Goal: Find specific page/section: Find specific page/section

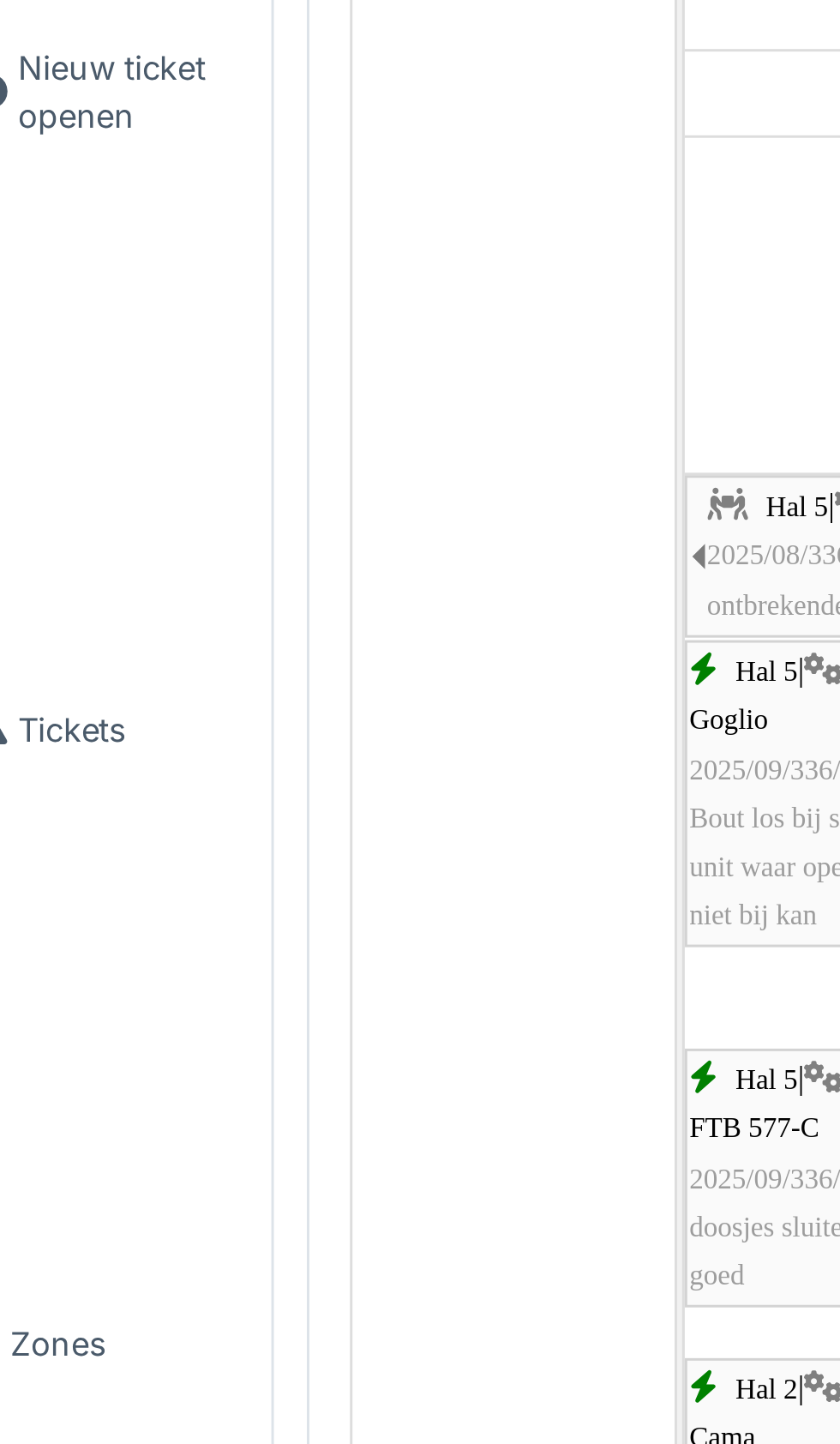
scroll to position [3195, 0]
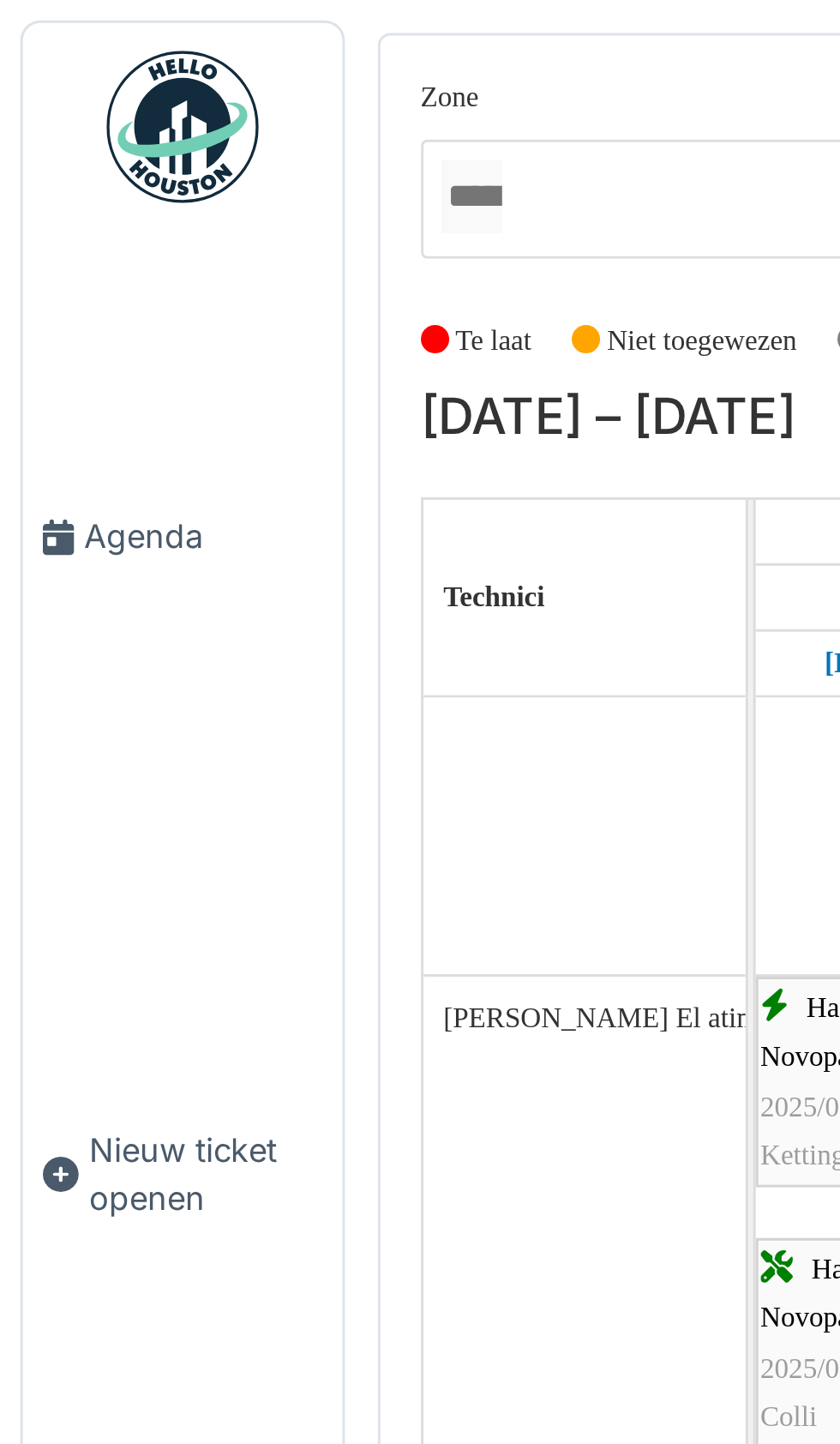
click at [55, 189] on span "Agenda" at bounding box center [69, 181] width 81 height 16
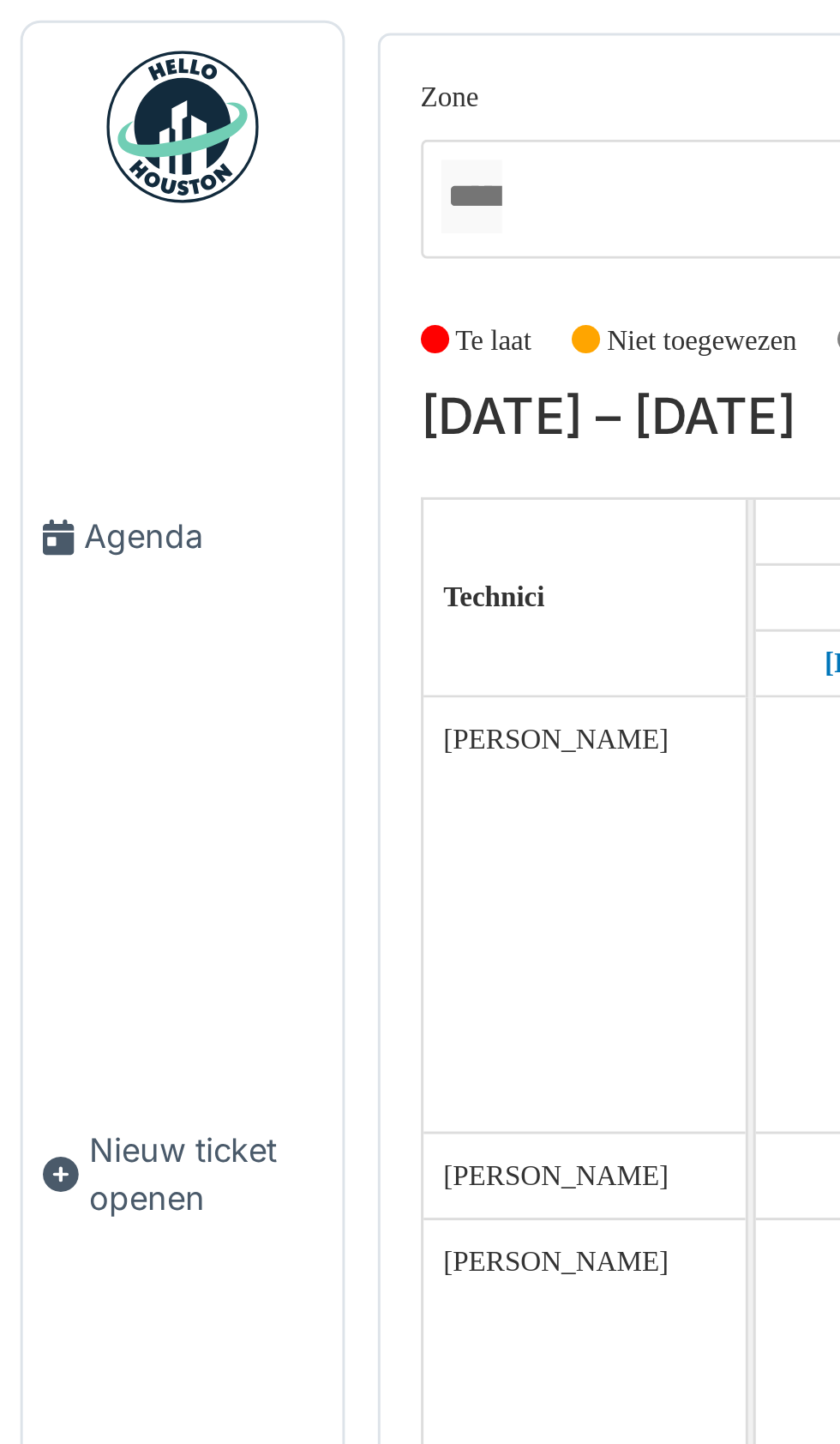
click at [57, 189] on span "Agenda" at bounding box center [69, 181] width 81 height 16
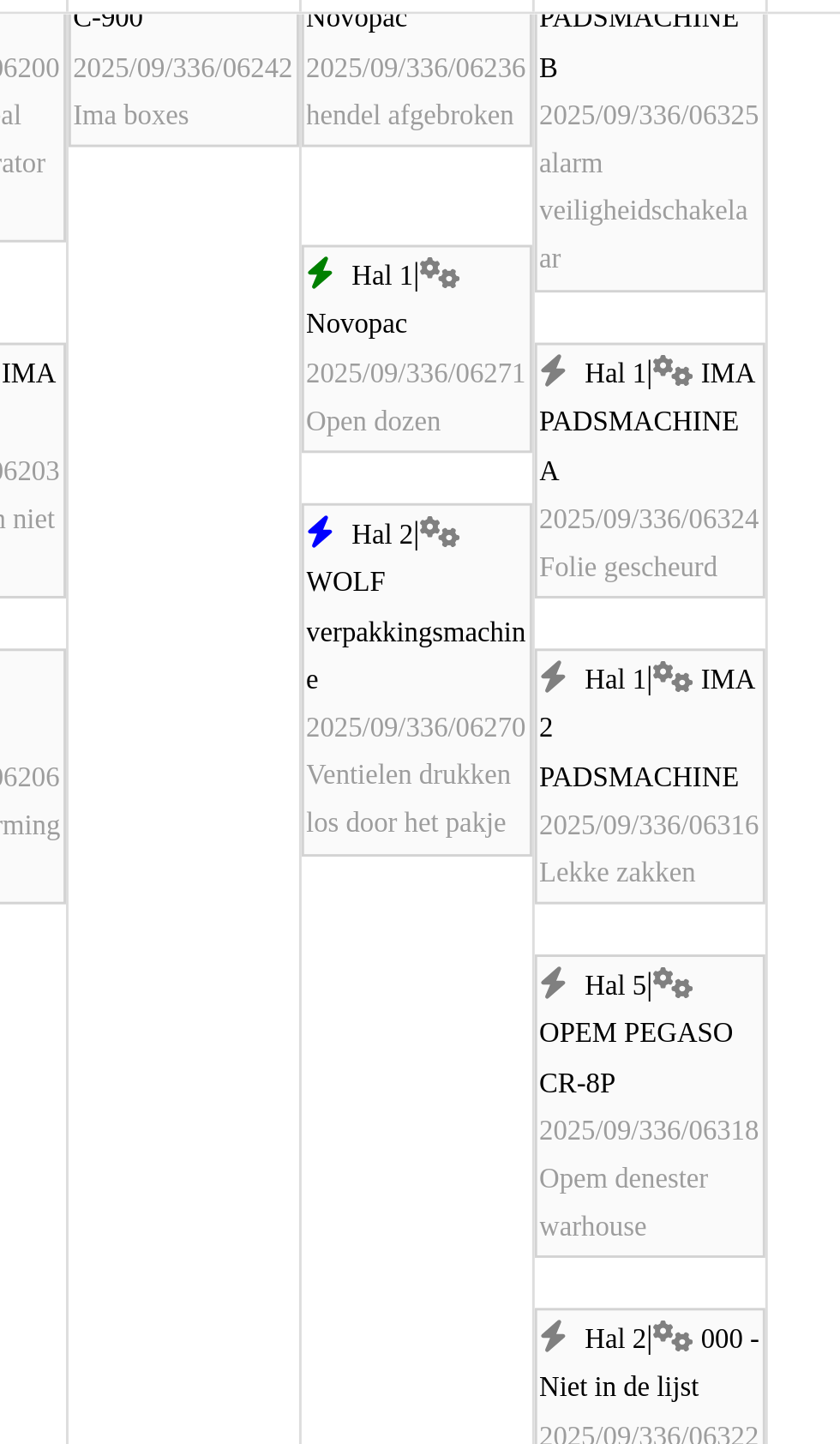
scroll to position [372, 0]
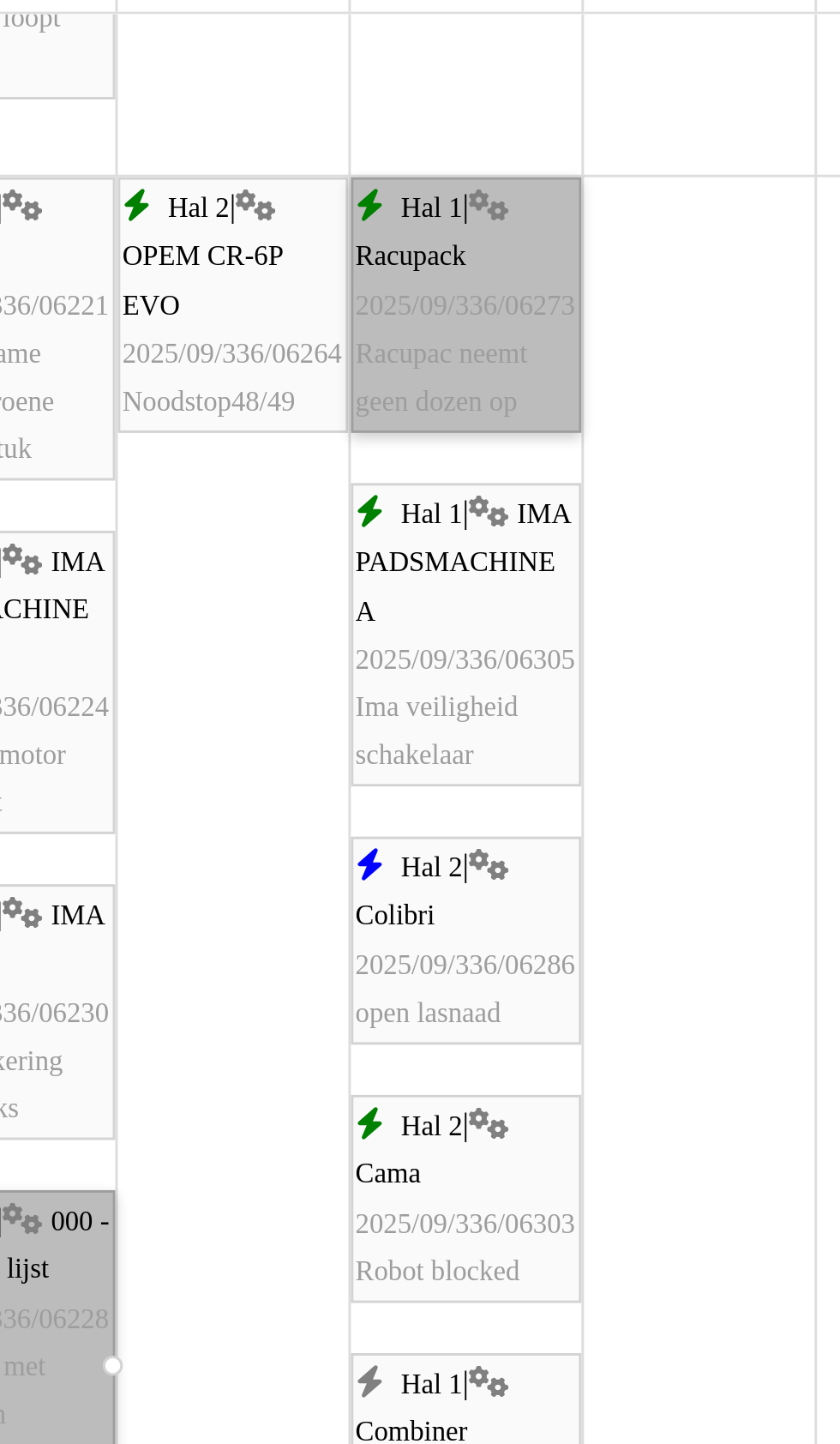
click at [520, 351] on link "Hal 1 | Racupack 2025/09/336/06273 Racupac neemt geen dozen op" at bounding box center [534, 335] width 79 height 88
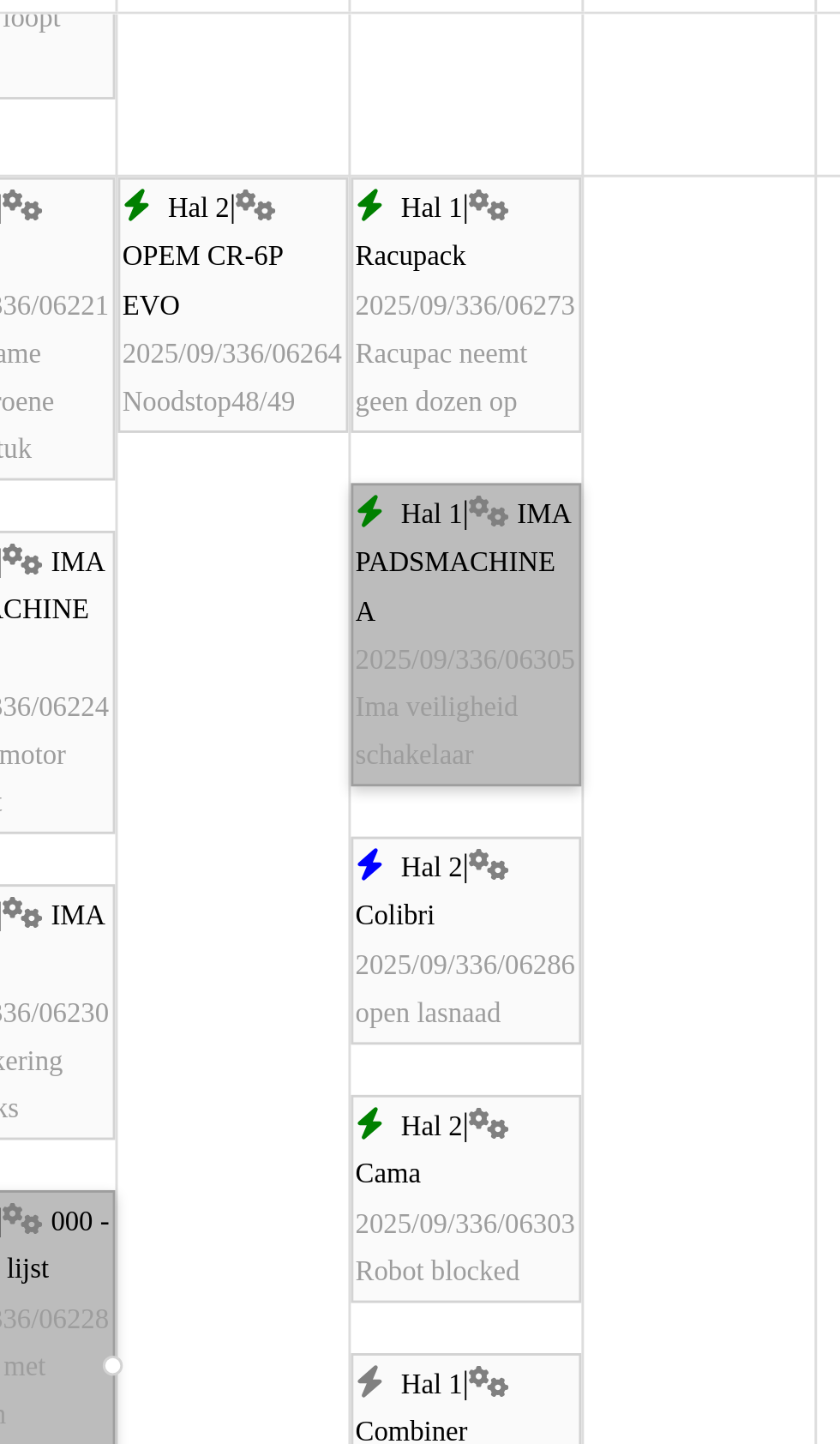
click at [535, 473] on link "Hal 1 | IMA PADSMACHINE A 2025/09/336/06305 Ima veiligheid schakelaar" at bounding box center [534, 448] width 79 height 104
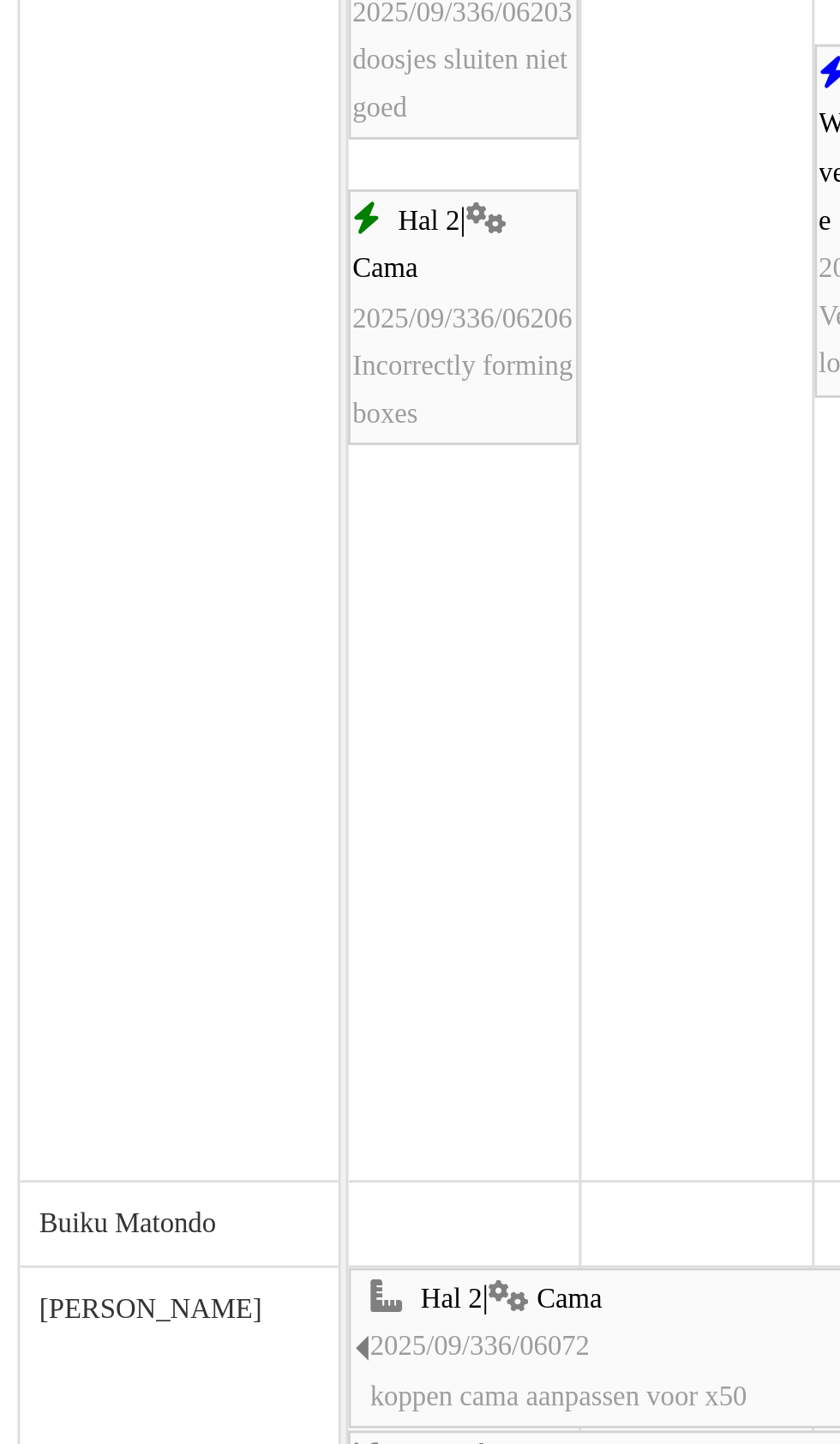
scroll to position [482, 0]
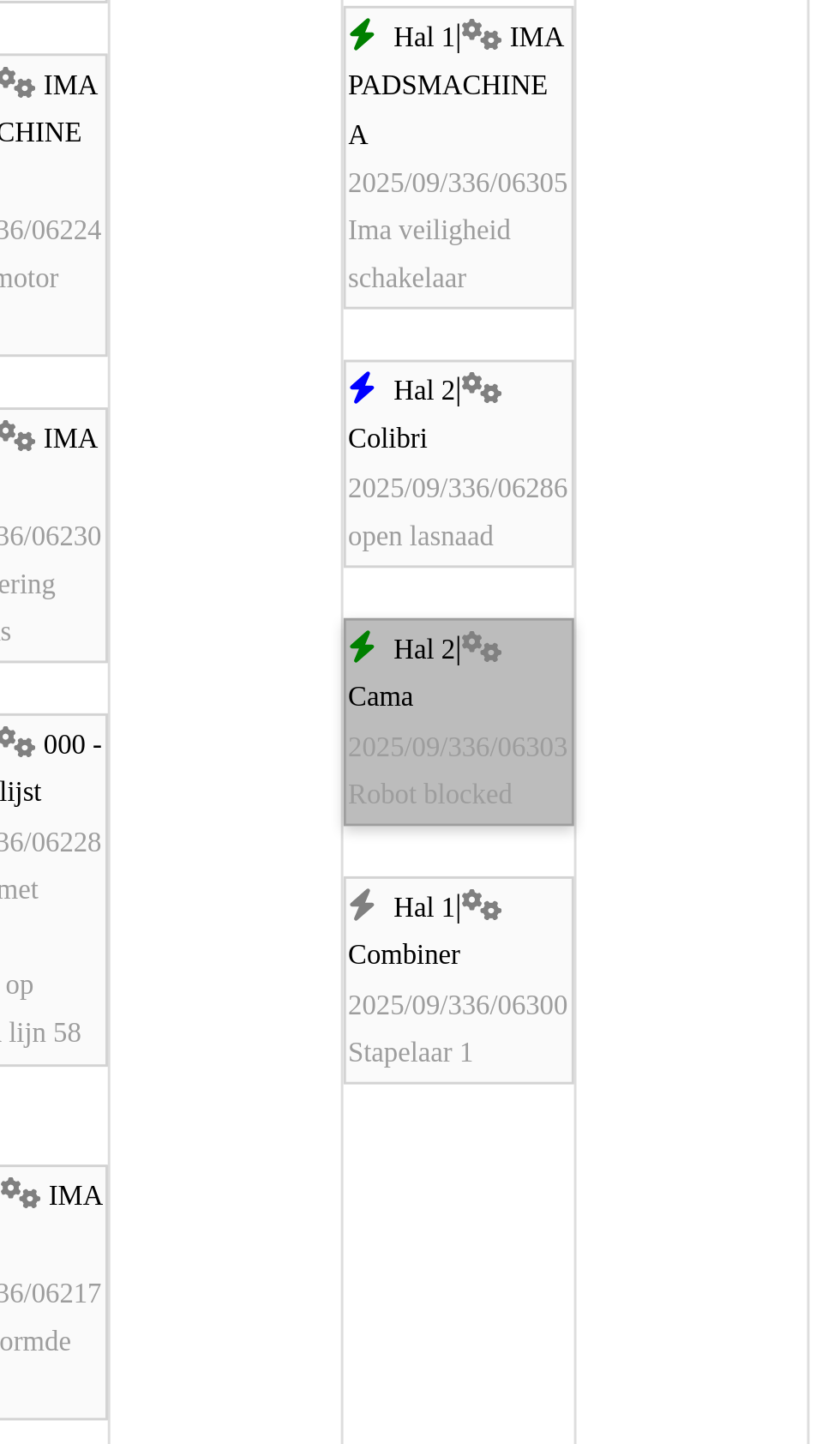
click at [533, 1132] on link "Hal 2 | Cama 2025/09/336/06303 Robot blocked" at bounding box center [534, 1109] width 79 height 71
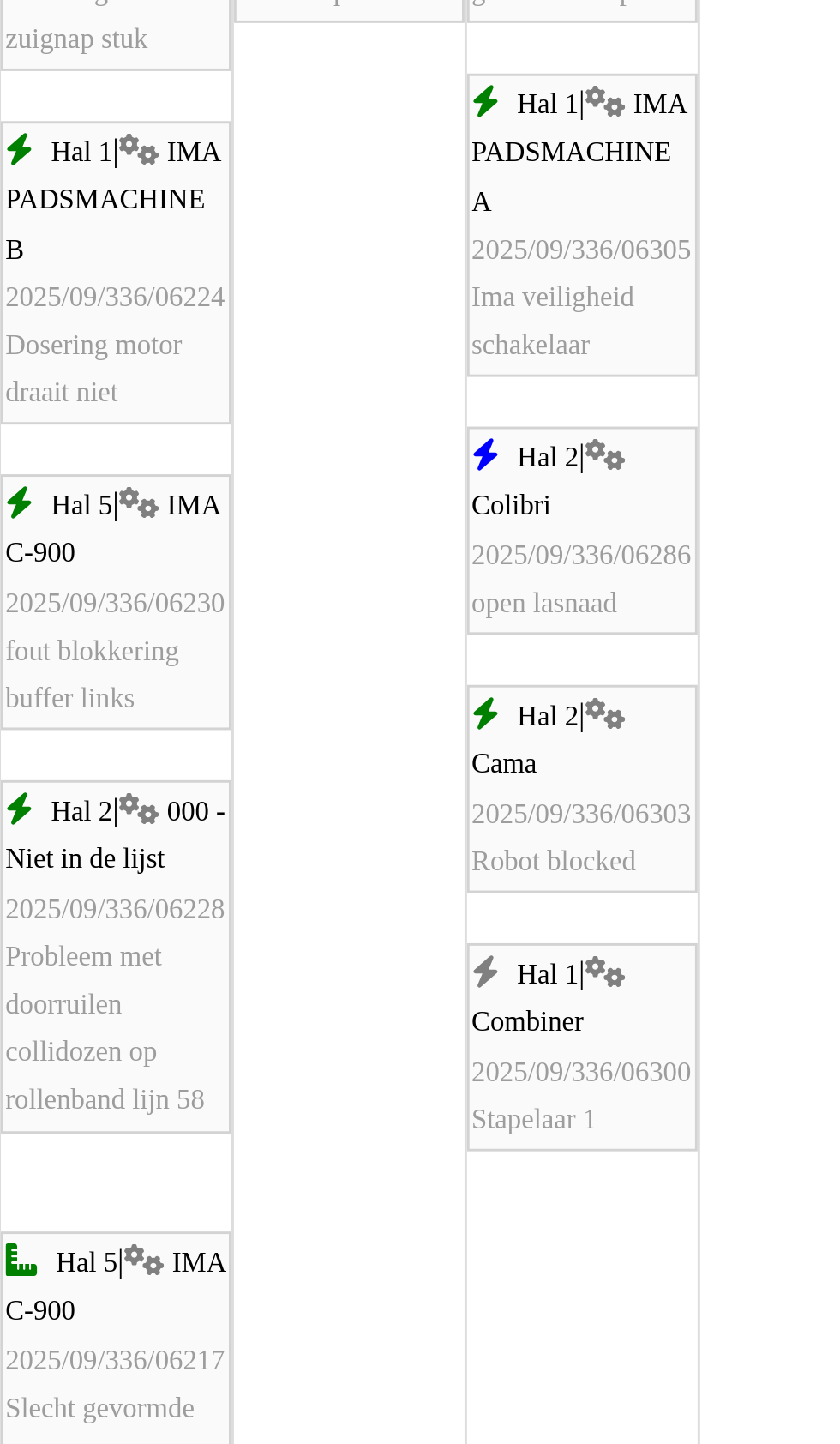
scroll to position [3065, 0]
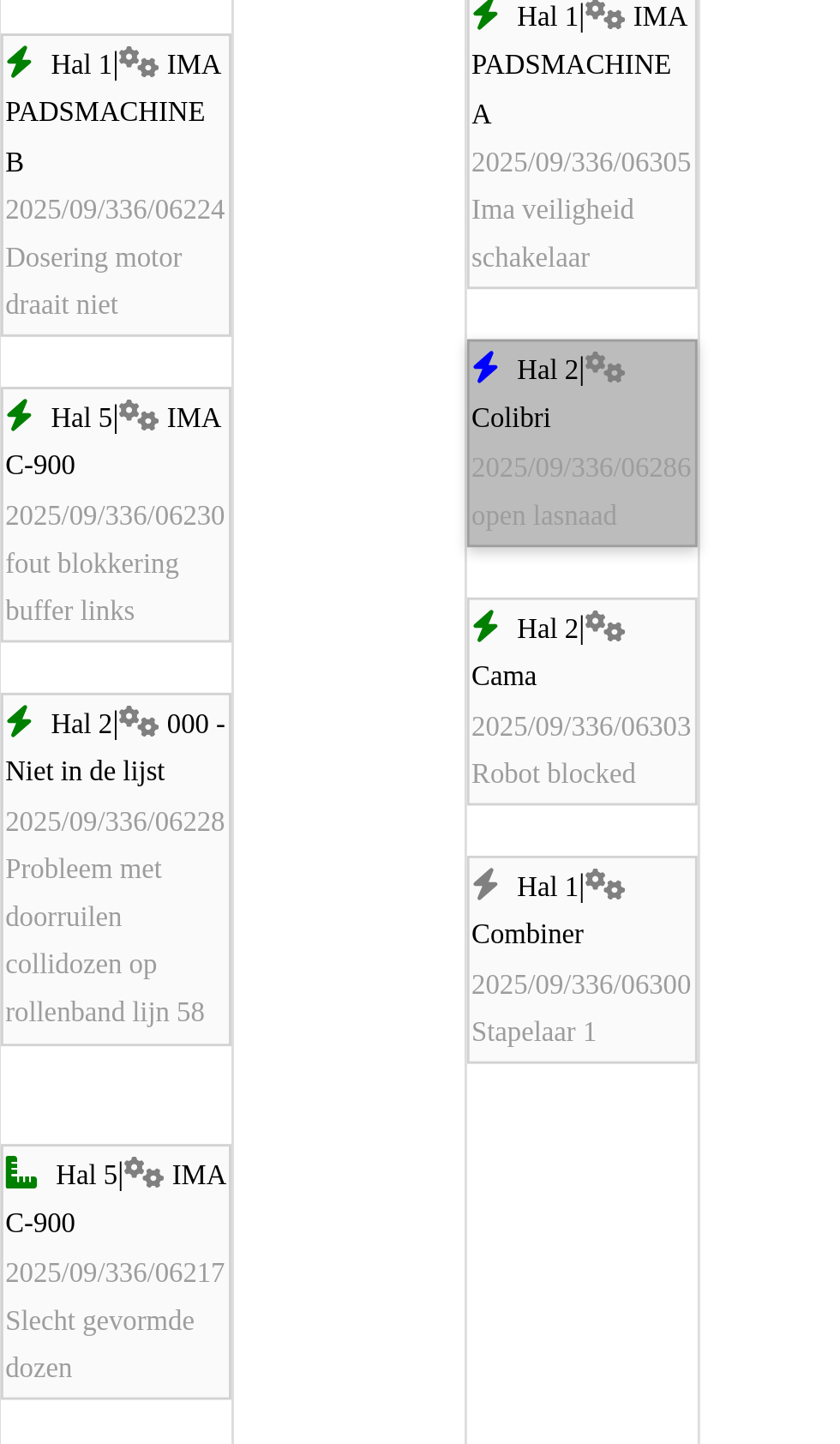
click at [527, 932] on link "Hal 2 | Colibri 2025/09/336/06286 open lasnaad" at bounding box center [534, 920] width 79 height 71
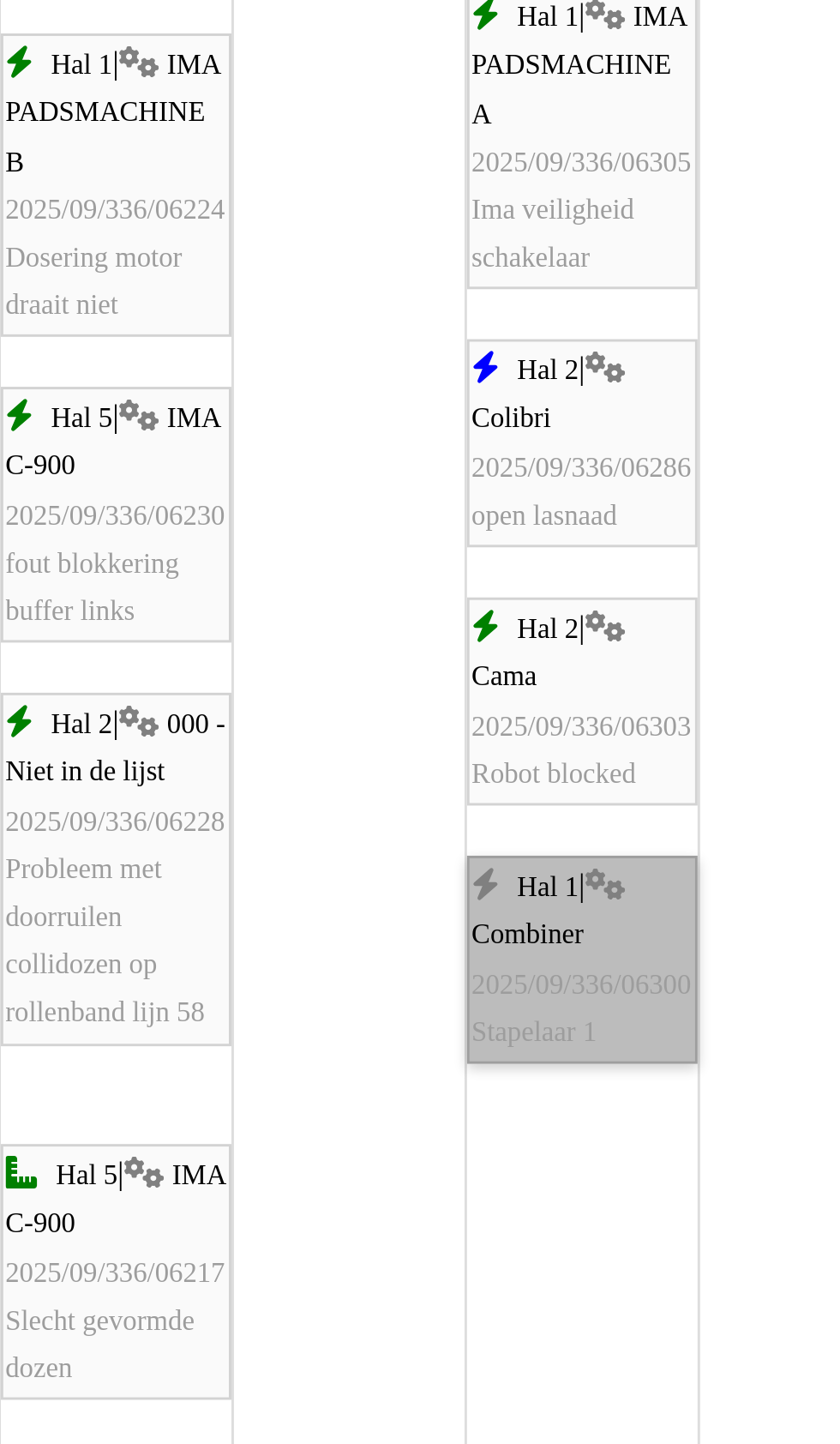
click at [531, 1112] on link "Hal 1 | Combiner 2025/09/336/06300 Stapelaar 1" at bounding box center [534, 1097] width 79 height 71
